Goal: Information Seeking & Learning: Learn about a topic

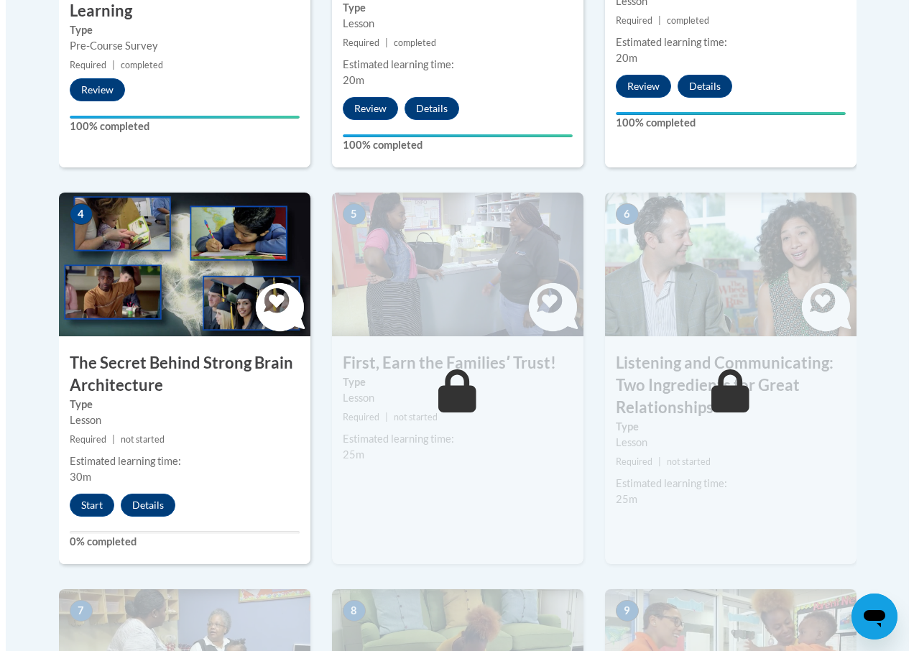
scroll to position [718, 0]
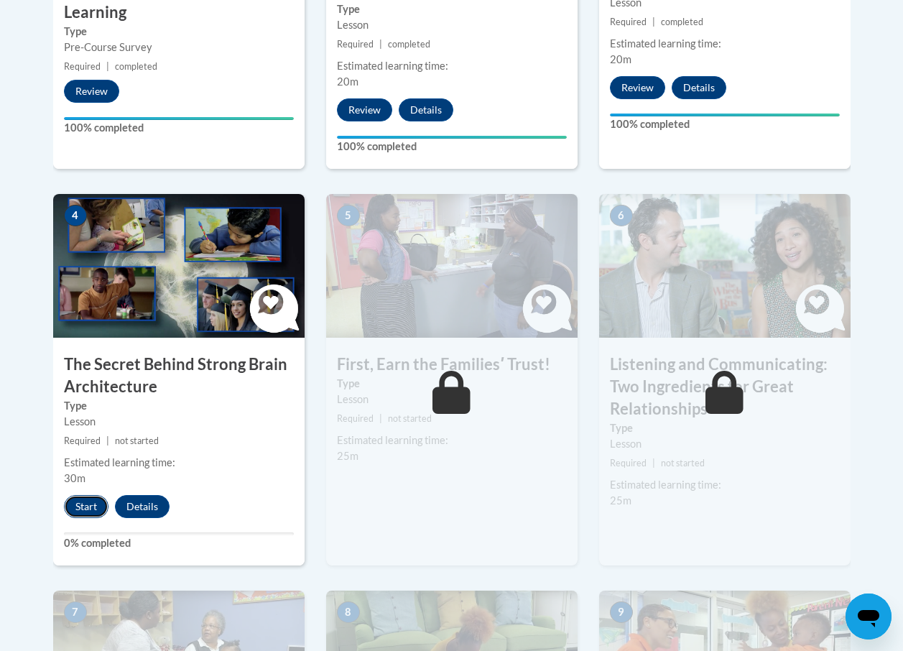
click at [81, 501] on button "Start" at bounding box center [86, 506] width 45 height 23
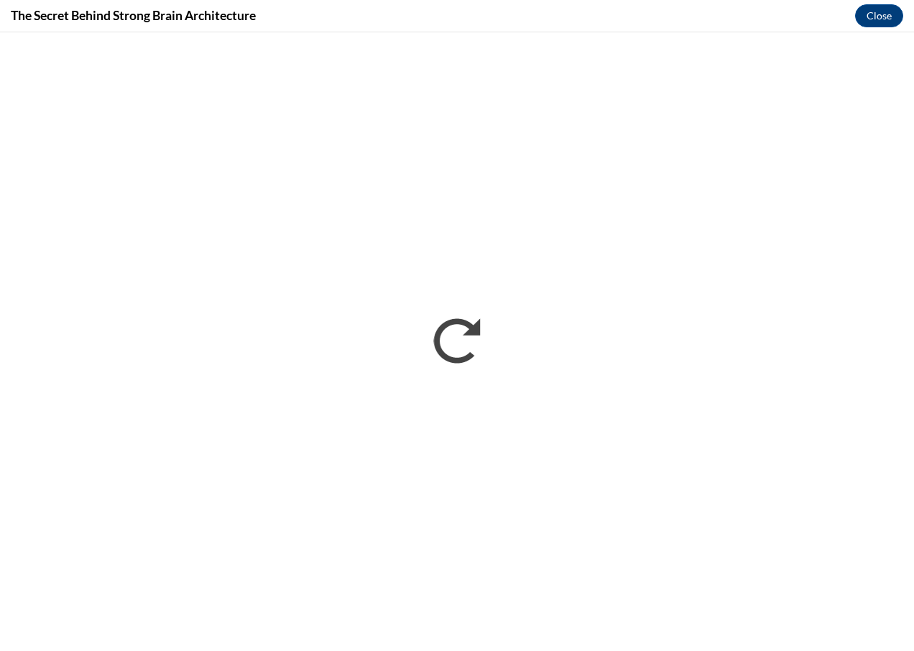
scroll to position [0, 0]
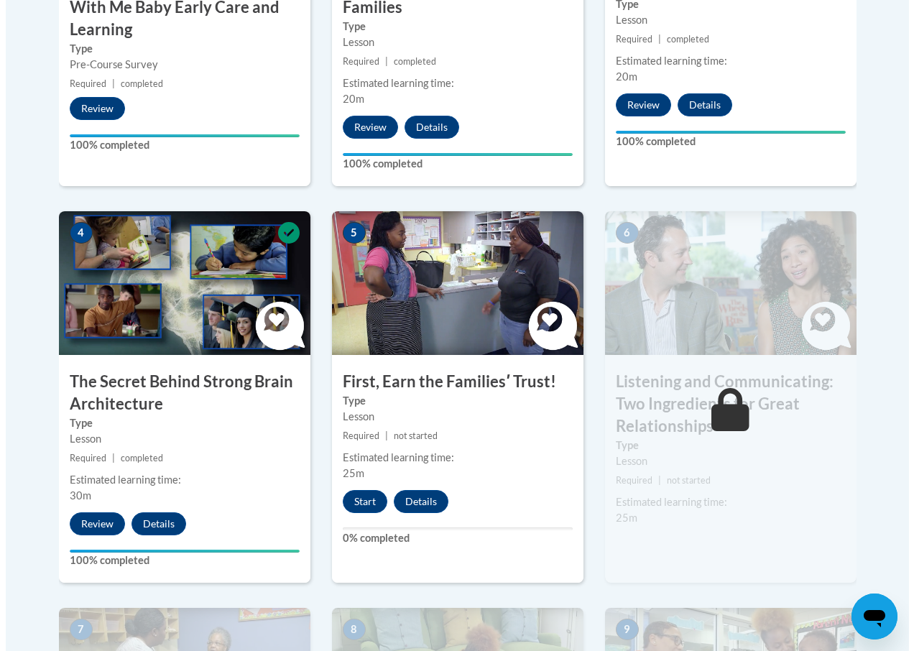
scroll to position [718, 0]
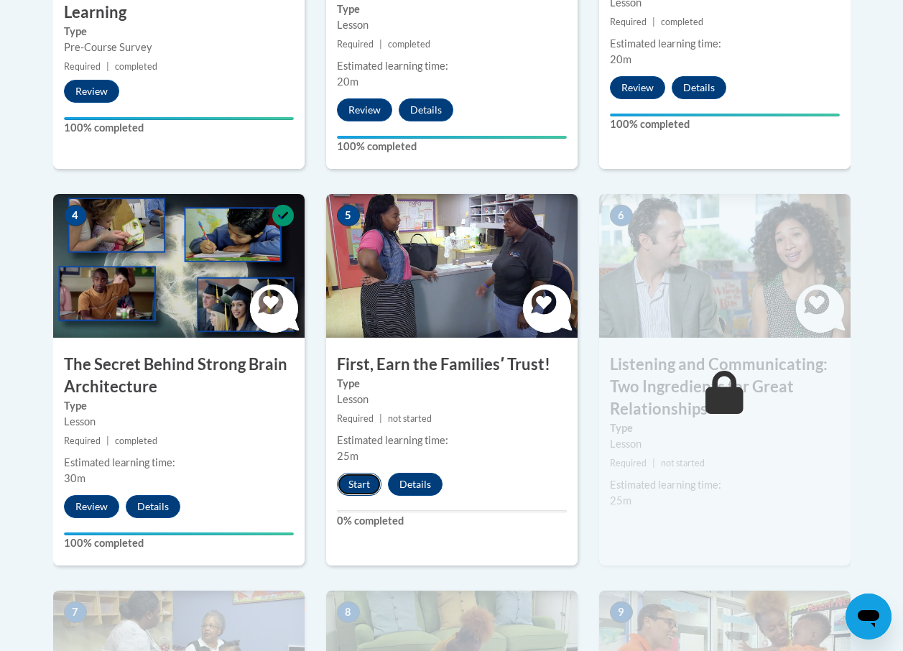
click at [356, 483] on button "Start" at bounding box center [359, 484] width 45 height 23
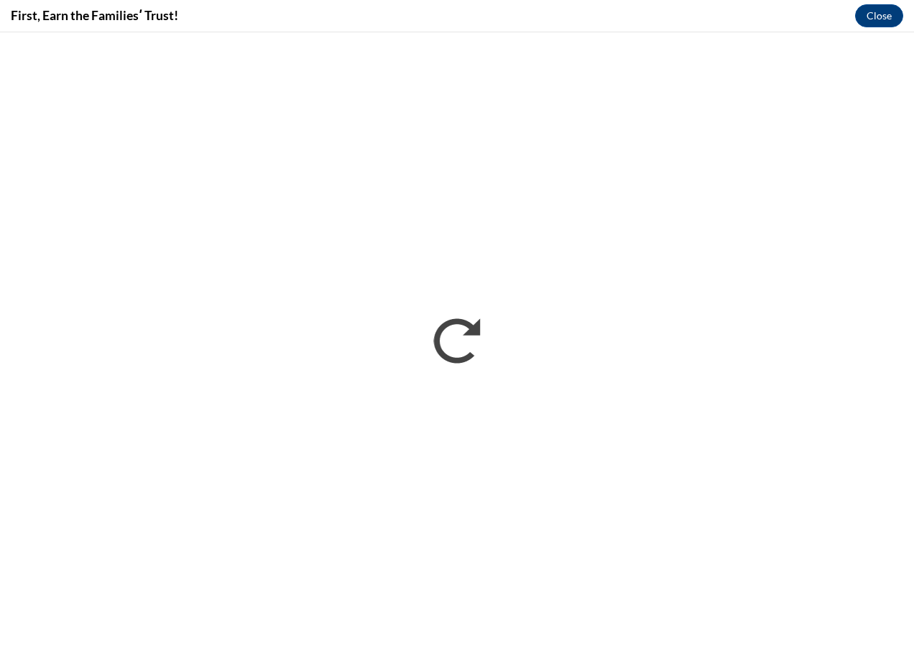
scroll to position [0, 0]
